Goal: Check status: Check status

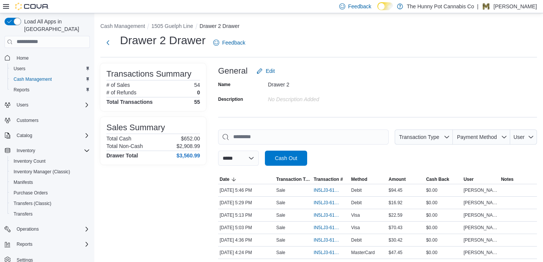
click at [534, 65] on div "General Edit" at bounding box center [377, 70] width 319 height 15
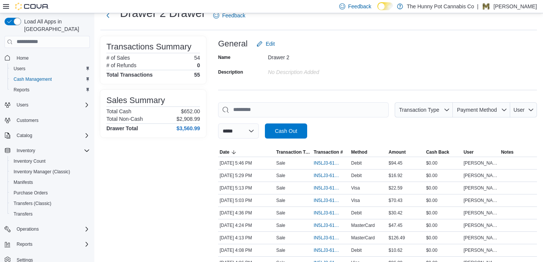
scroll to position [30, 0]
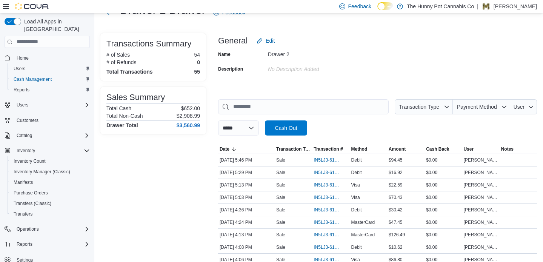
click at [535, 36] on div "General Edit" at bounding box center [377, 40] width 319 height 15
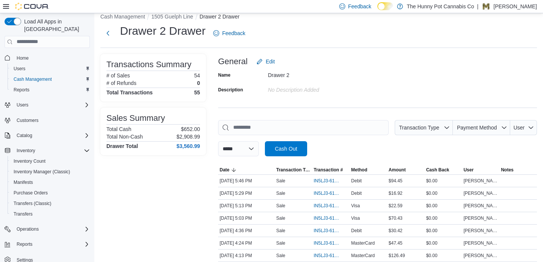
scroll to position [0, 0]
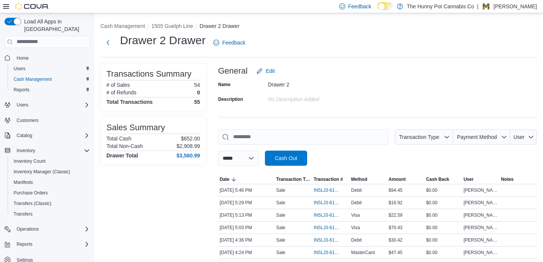
click at [471, 160] on div "**********" at bounding box center [377, 148] width 319 height 36
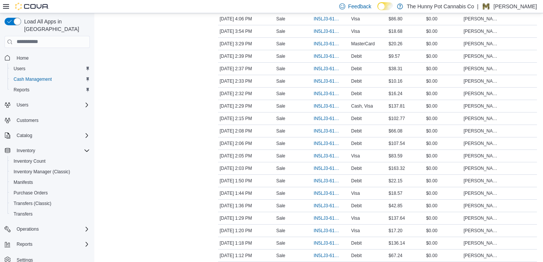
scroll to position [272, 0]
click at [325, 166] on span "IN5LJ3-6155719" at bounding box center [327, 168] width 27 height 6
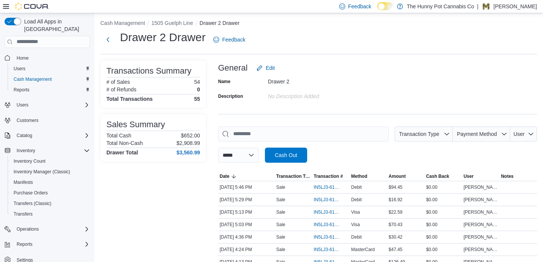
scroll to position [0, 0]
